Goal: Task Accomplishment & Management: Complete application form

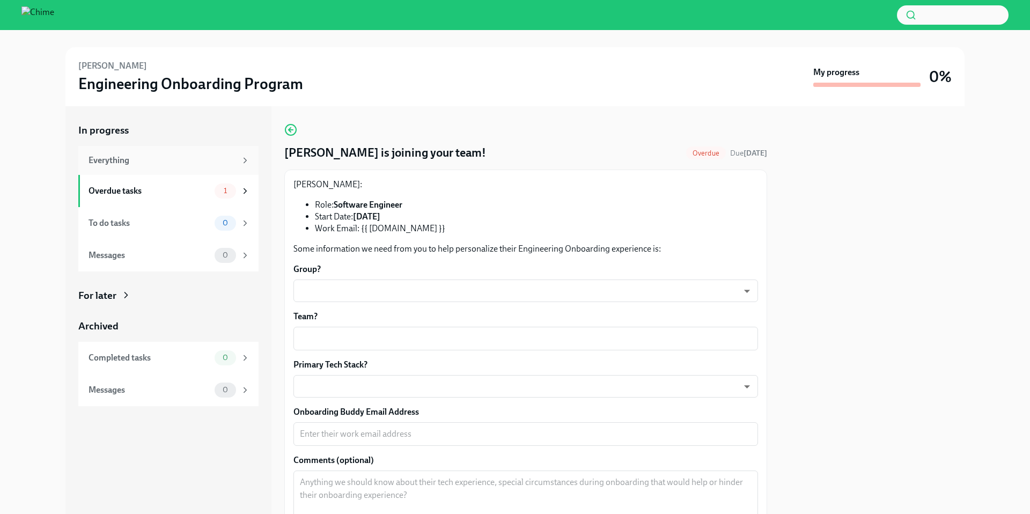
click at [238, 157] on div "Everything" at bounding box center [169, 161] width 161 height 12
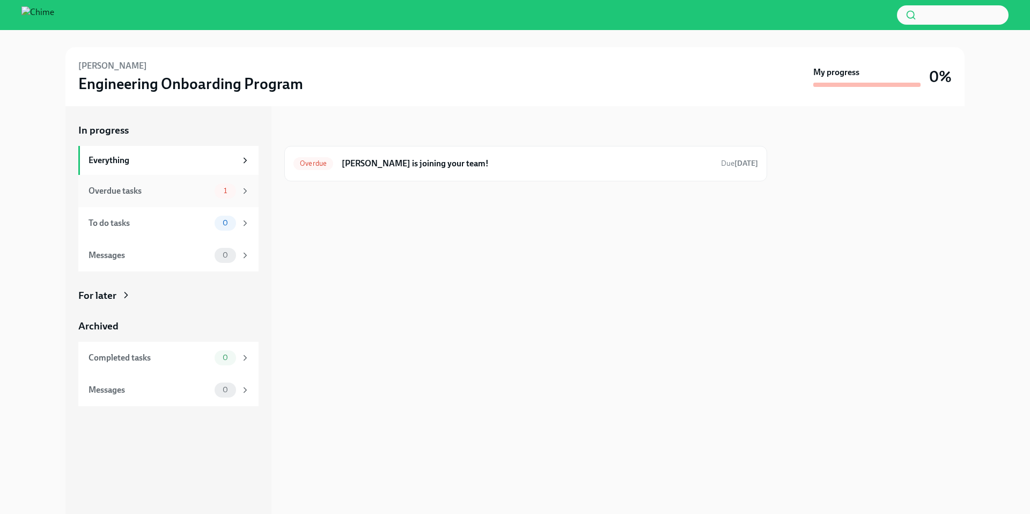
click at [188, 190] on div "Overdue tasks" at bounding box center [150, 191] width 122 height 12
click at [244, 190] on icon at bounding box center [245, 191] width 10 height 10
click at [390, 164] on h6 "[PERSON_NAME] is joining your team!" at bounding box center [527, 164] width 371 height 12
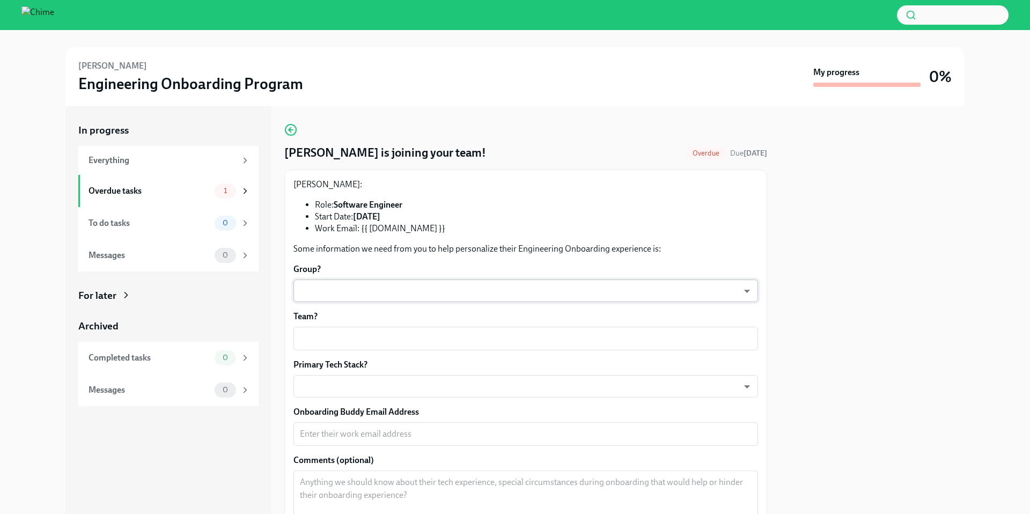
click at [340, 289] on body "[PERSON_NAME] Engineering Onboarding Program My progress 0% In progress Everyth…" at bounding box center [515, 257] width 1030 height 514
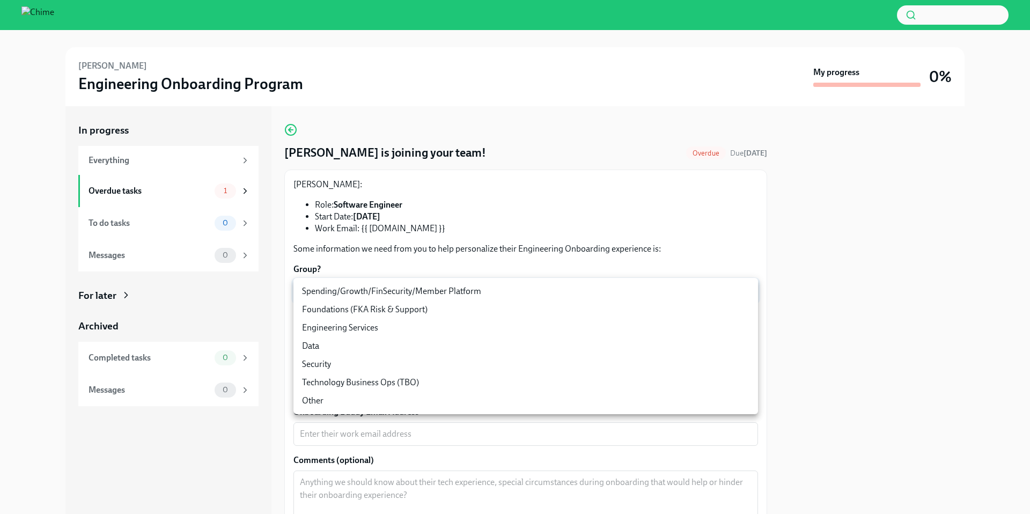
click at [890, 267] on div at bounding box center [515, 257] width 1030 height 514
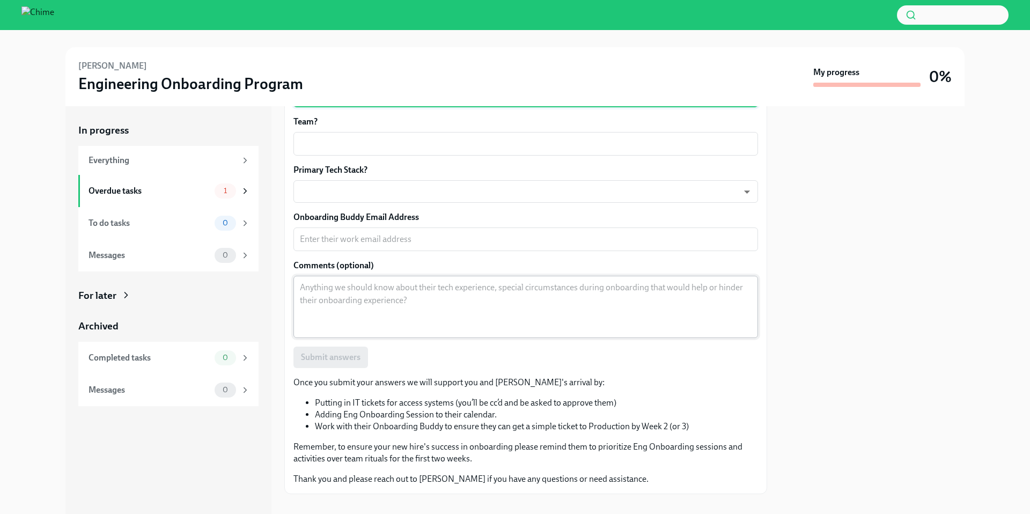
scroll to position [198, 0]
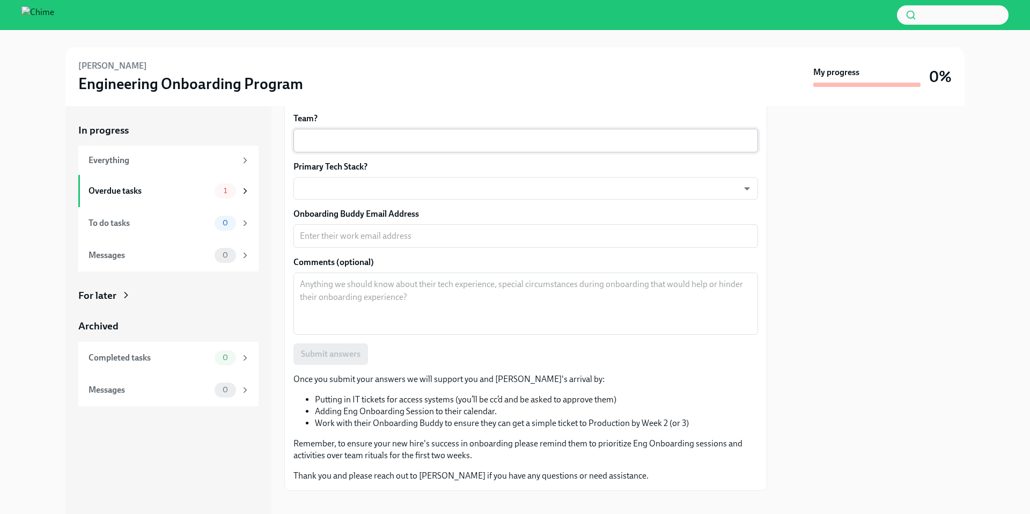
click at [600, 144] on textarea "Team?" at bounding box center [526, 140] width 452 height 13
click at [929, 188] on div at bounding box center [872, 310] width 185 height 408
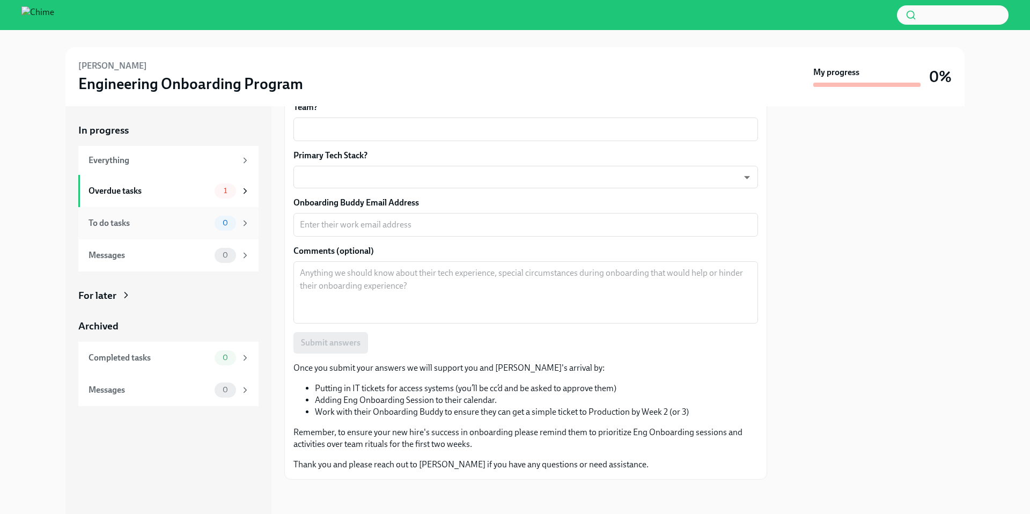
click at [157, 223] on div "To do tasks" at bounding box center [150, 223] width 122 height 12
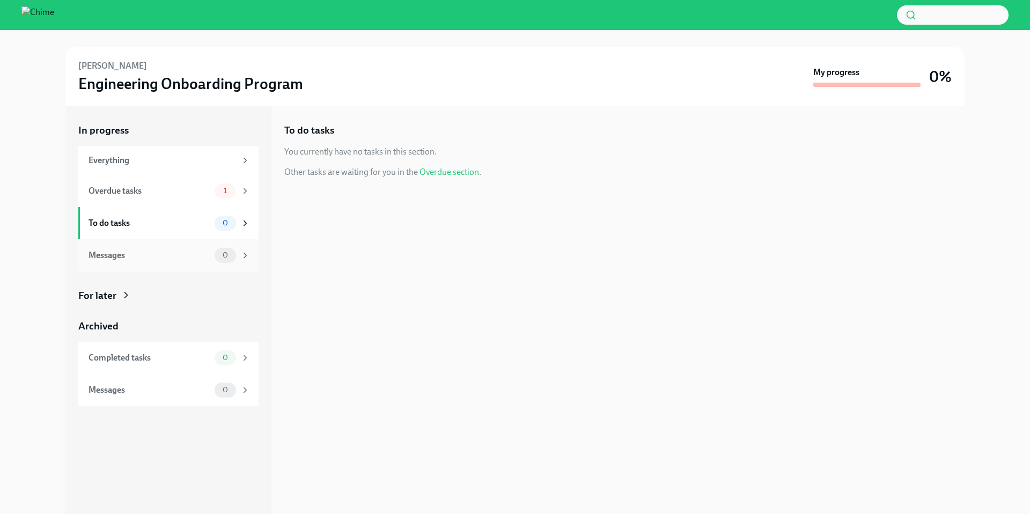
click at [149, 252] on div "Messages" at bounding box center [150, 255] width 122 height 12
click at [168, 187] on div "Overdue tasks" at bounding box center [150, 191] width 122 height 12
click at [444, 167] on h6 "[PERSON_NAME] is joining your team!" at bounding box center [527, 164] width 371 height 12
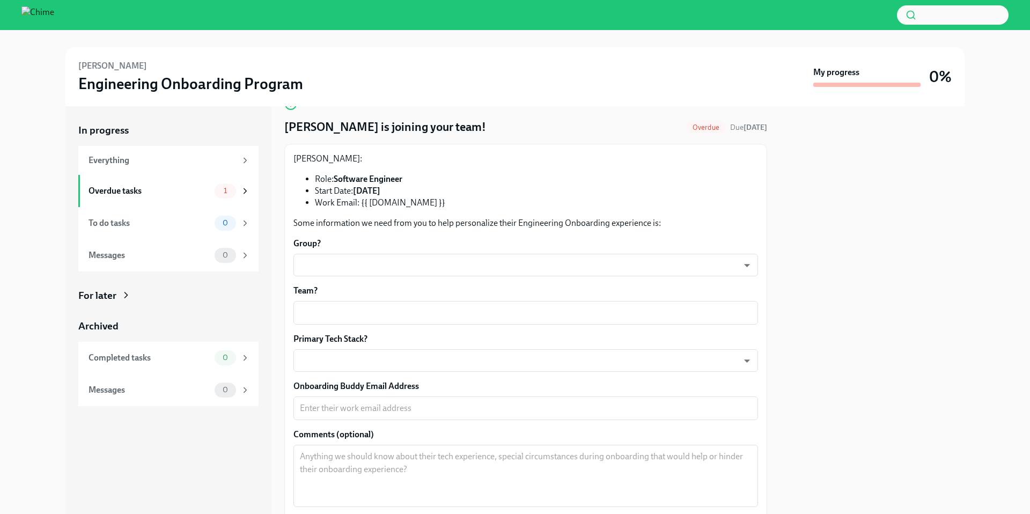
scroll to position [27, 0]
click at [403, 255] on body "[PERSON_NAME] Engineering Onboarding Program My progress 0% In progress Everyth…" at bounding box center [515, 257] width 1030 height 514
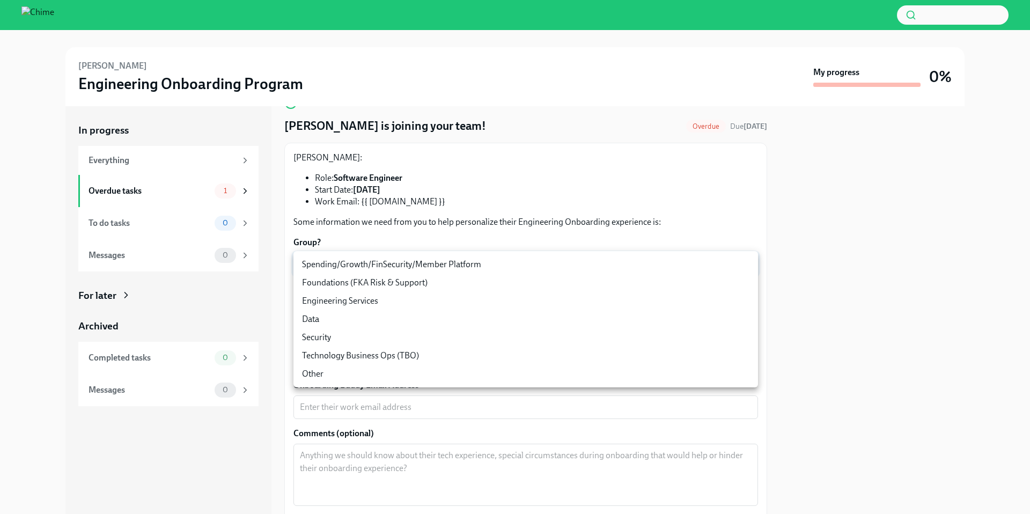
click at [431, 261] on li "Spending/Growth/FinSecurity/Member Platform" at bounding box center [525, 264] width 465 height 18
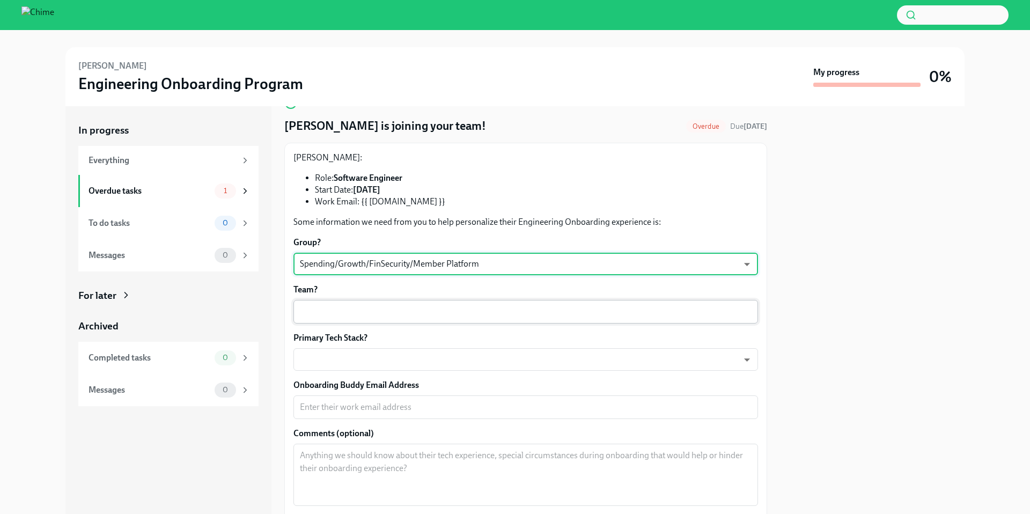
click at [392, 313] on textarea "Team?" at bounding box center [526, 311] width 452 height 13
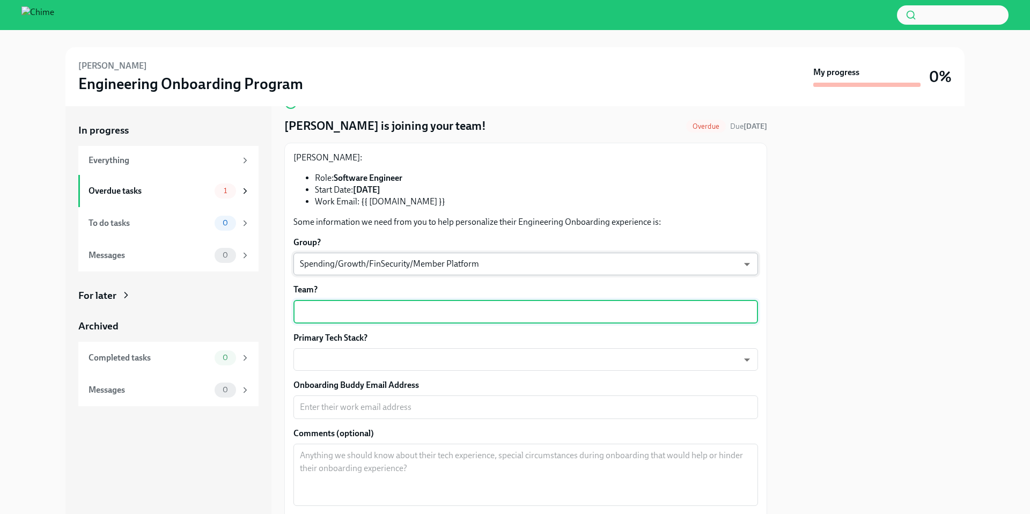
click at [441, 267] on body "[PERSON_NAME] Engineering Onboarding Program My progress 0% In progress Everyth…" at bounding box center [515, 257] width 1030 height 514
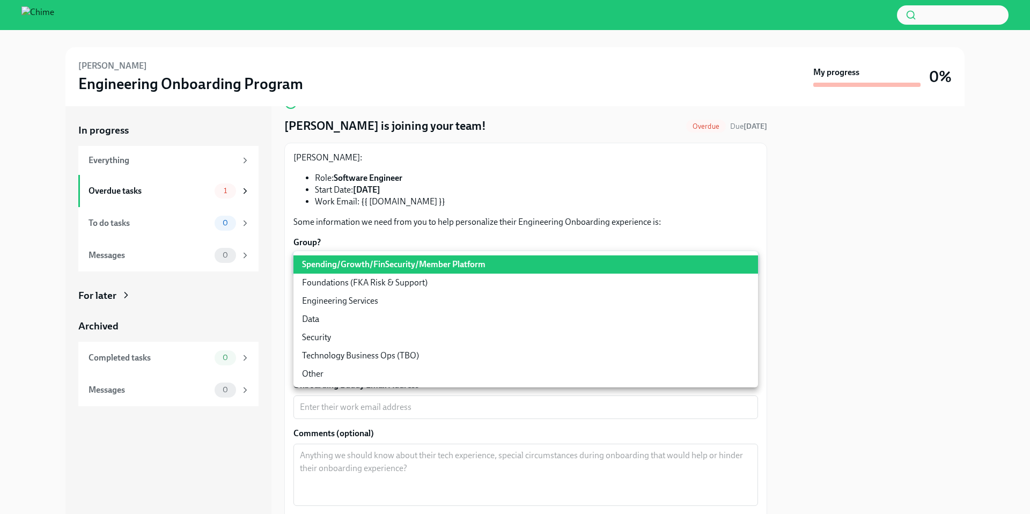
click at [385, 379] on li "Other" at bounding box center [525, 374] width 465 height 18
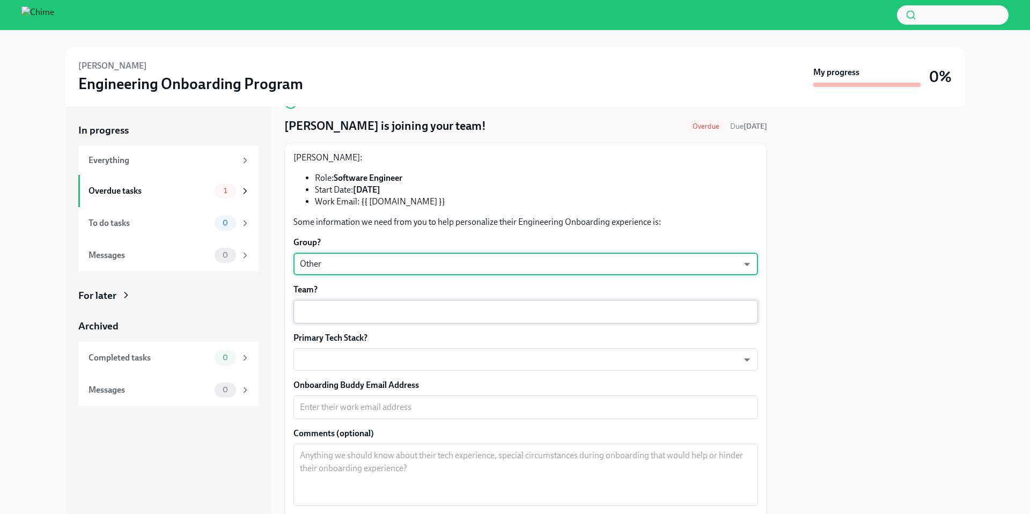
click at [386, 303] on div "x ​" at bounding box center [525, 312] width 465 height 24
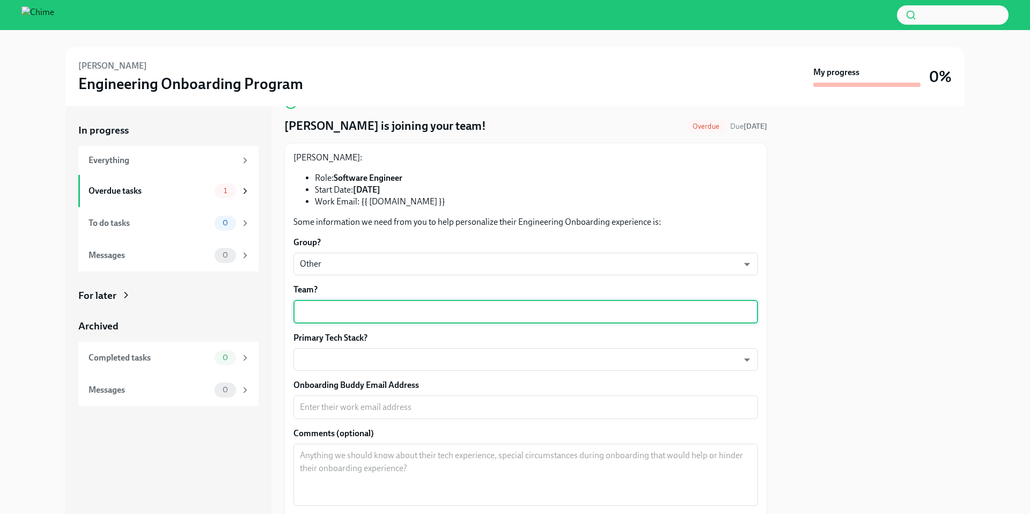
click at [388, 315] on textarea "Team?" at bounding box center [526, 311] width 452 height 13
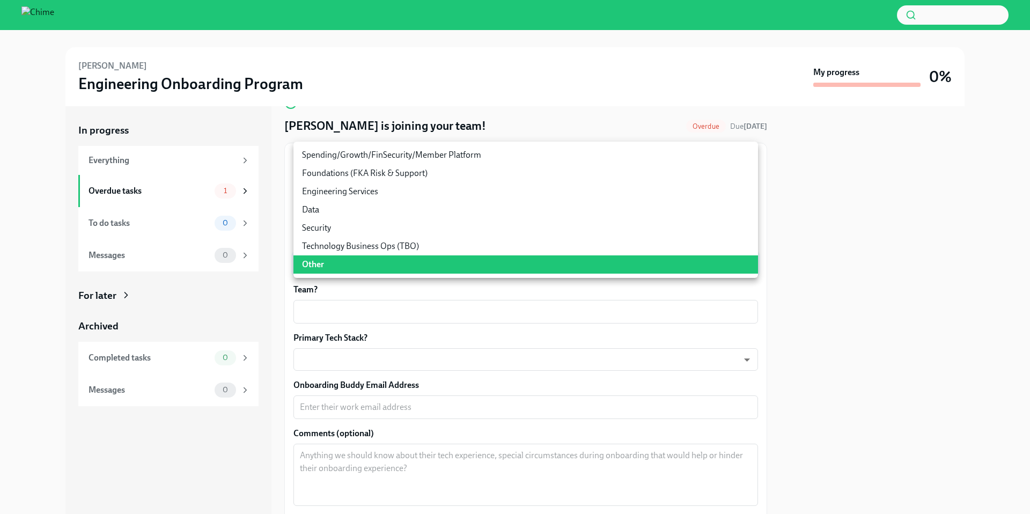
click at [388, 271] on body "[PERSON_NAME] Engineering Onboarding Program My progress 0% In progress Everyth…" at bounding box center [515, 257] width 1030 height 514
click at [433, 155] on li "Spending/Growth/FinSecurity/Member Platform" at bounding box center [525, 155] width 465 height 18
type input "07vkPey0g"
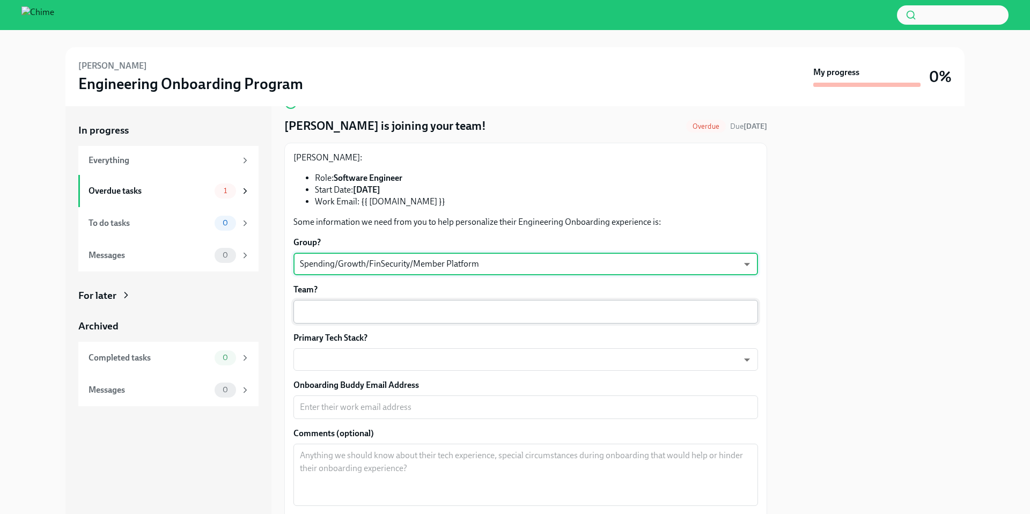
click at [366, 318] on div "x ​" at bounding box center [525, 312] width 465 height 24
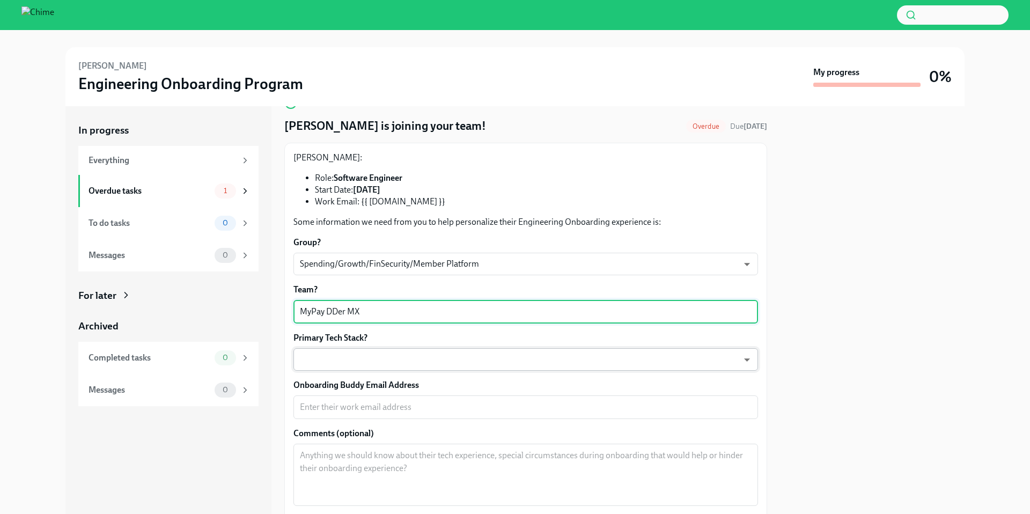
type textarea "MyPay DDer MX"
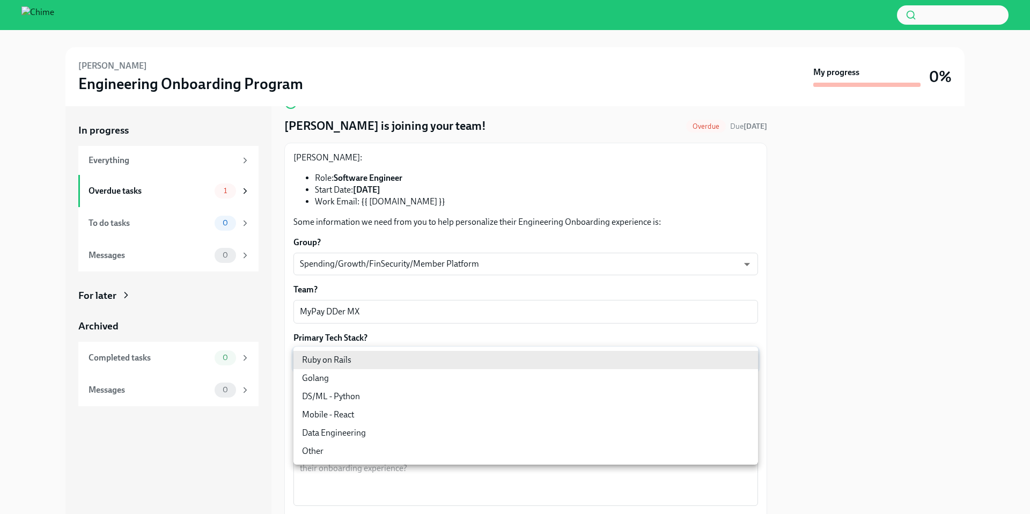
click at [386, 361] on body "[PERSON_NAME] Engineering Onboarding Program My progress 0% In progress Everyth…" at bounding box center [515, 257] width 1030 height 514
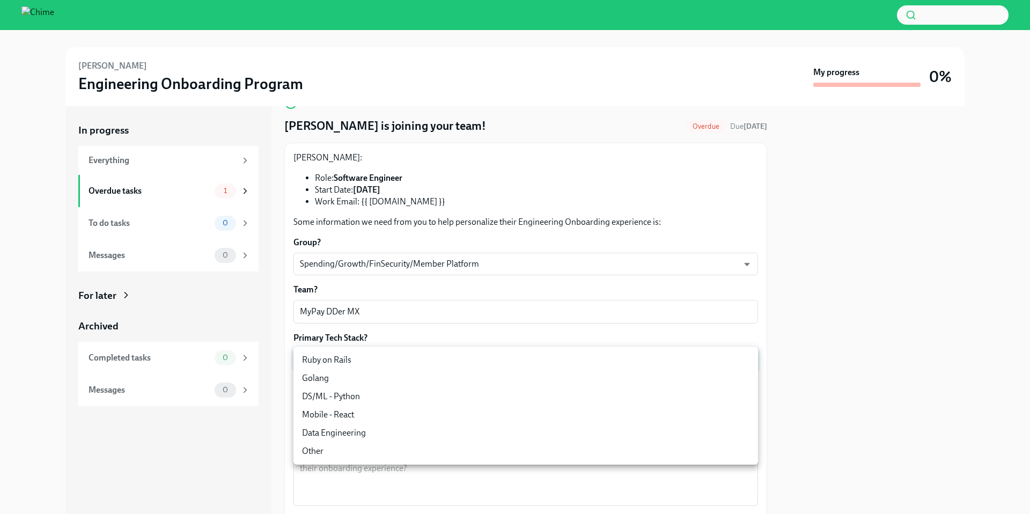
click at [386, 357] on li "Ruby on Rails" at bounding box center [525, 360] width 465 height 18
type input "mlO7hmzVj"
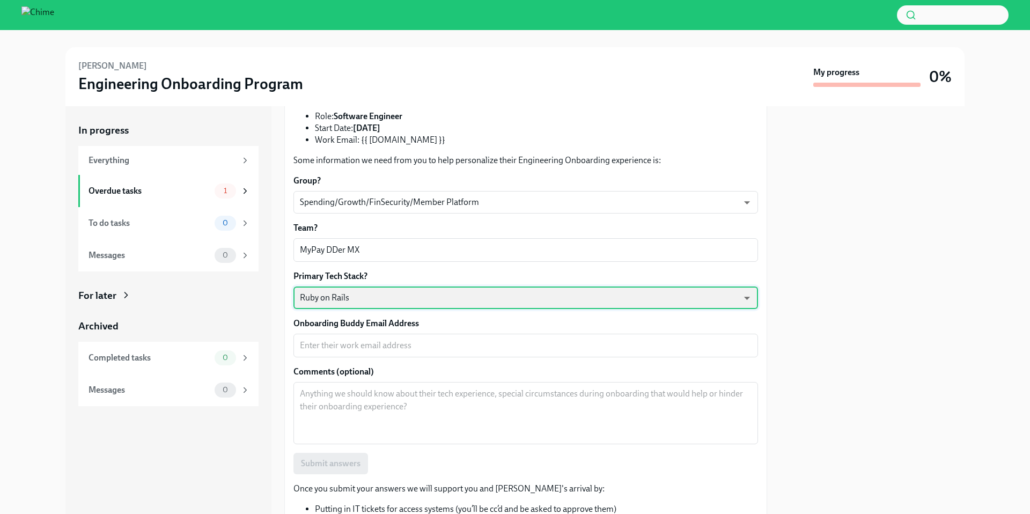
scroll to position [105, 0]
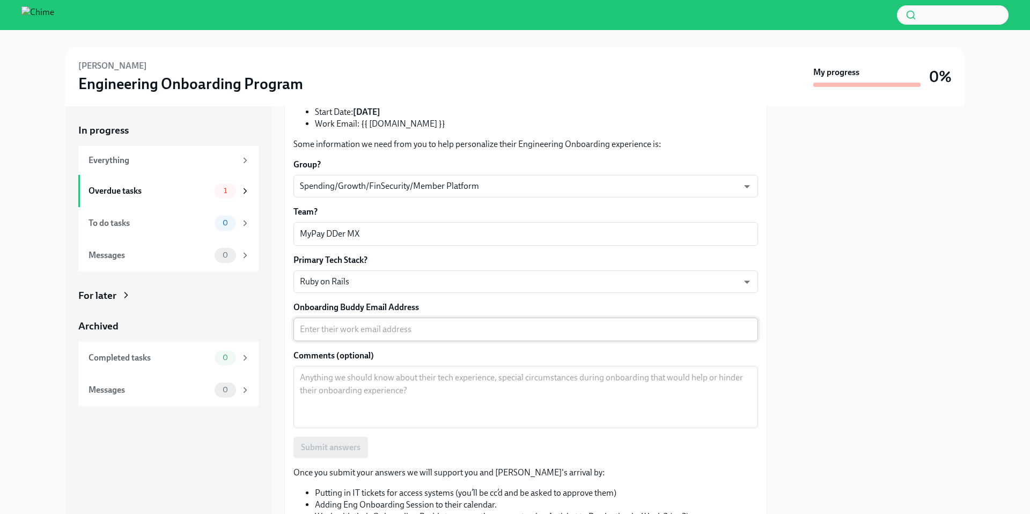
click at [385, 337] on div "x ​" at bounding box center [525, 330] width 465 height 24
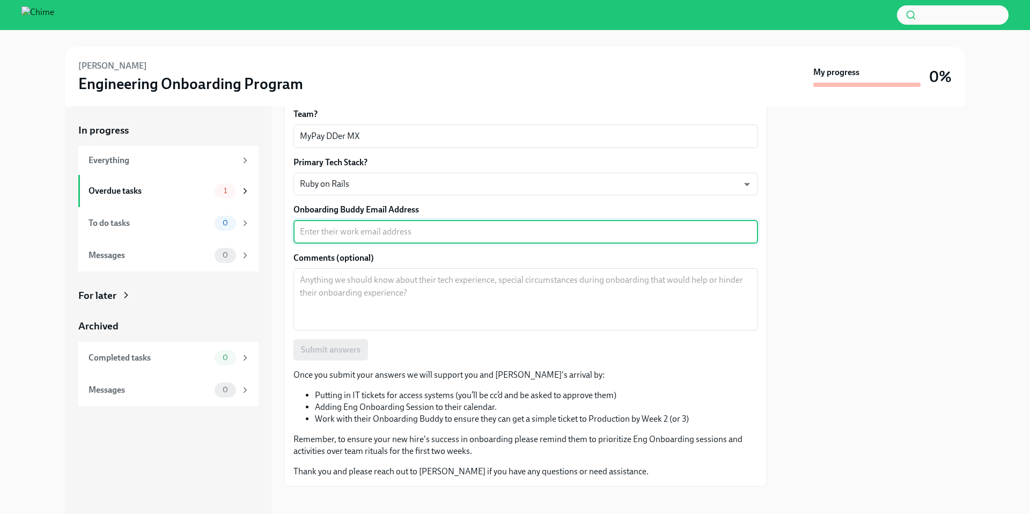
scroll to position [209, 0]
